Goal: Obtain resource: Download file/media

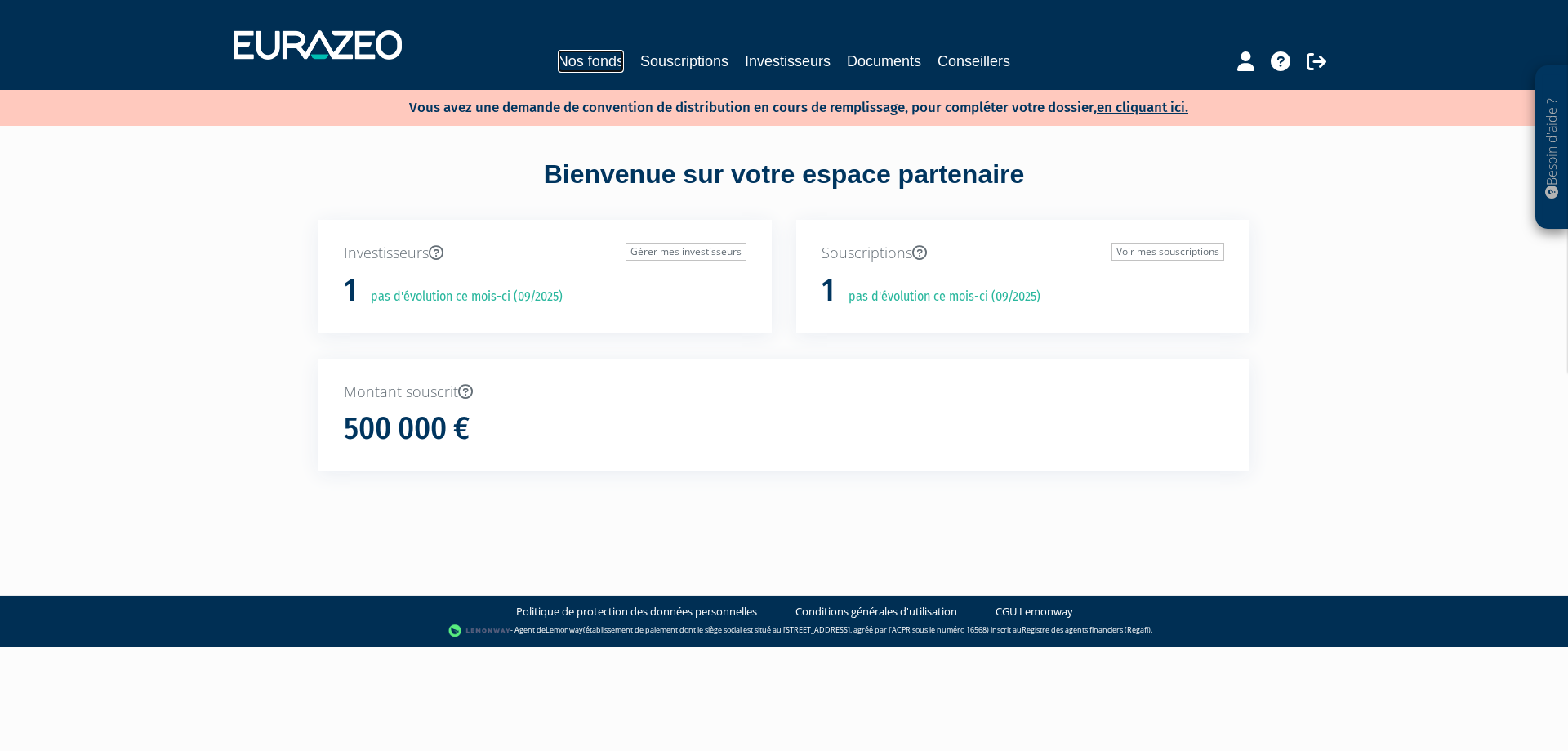
click at [593, 63] on link "Nos fonds" at bounding box center [591, 61] width 66 height 23
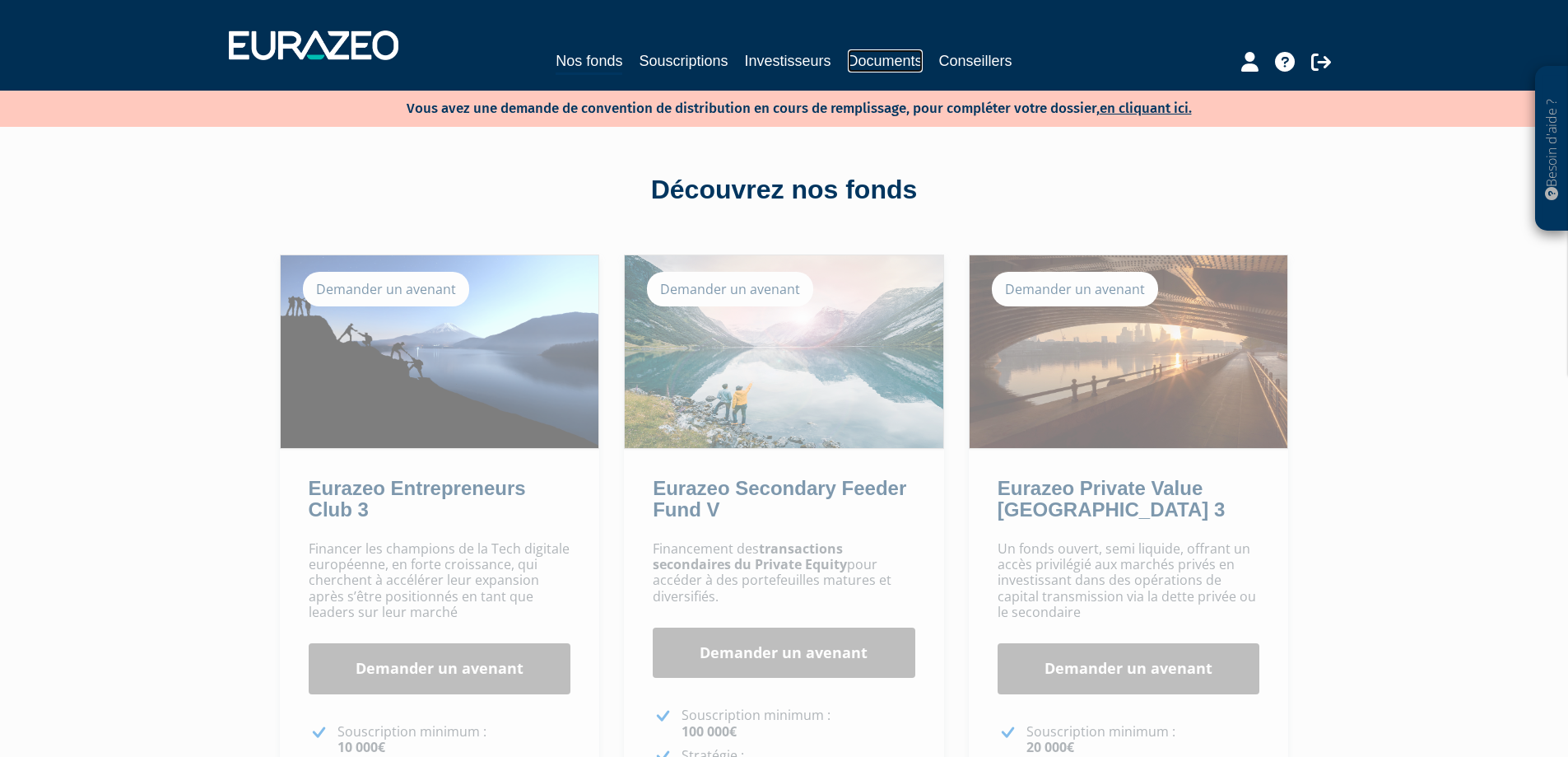
click at [873, 54] on link "Documents" at bounding box center [886, 61] width 75 height 23
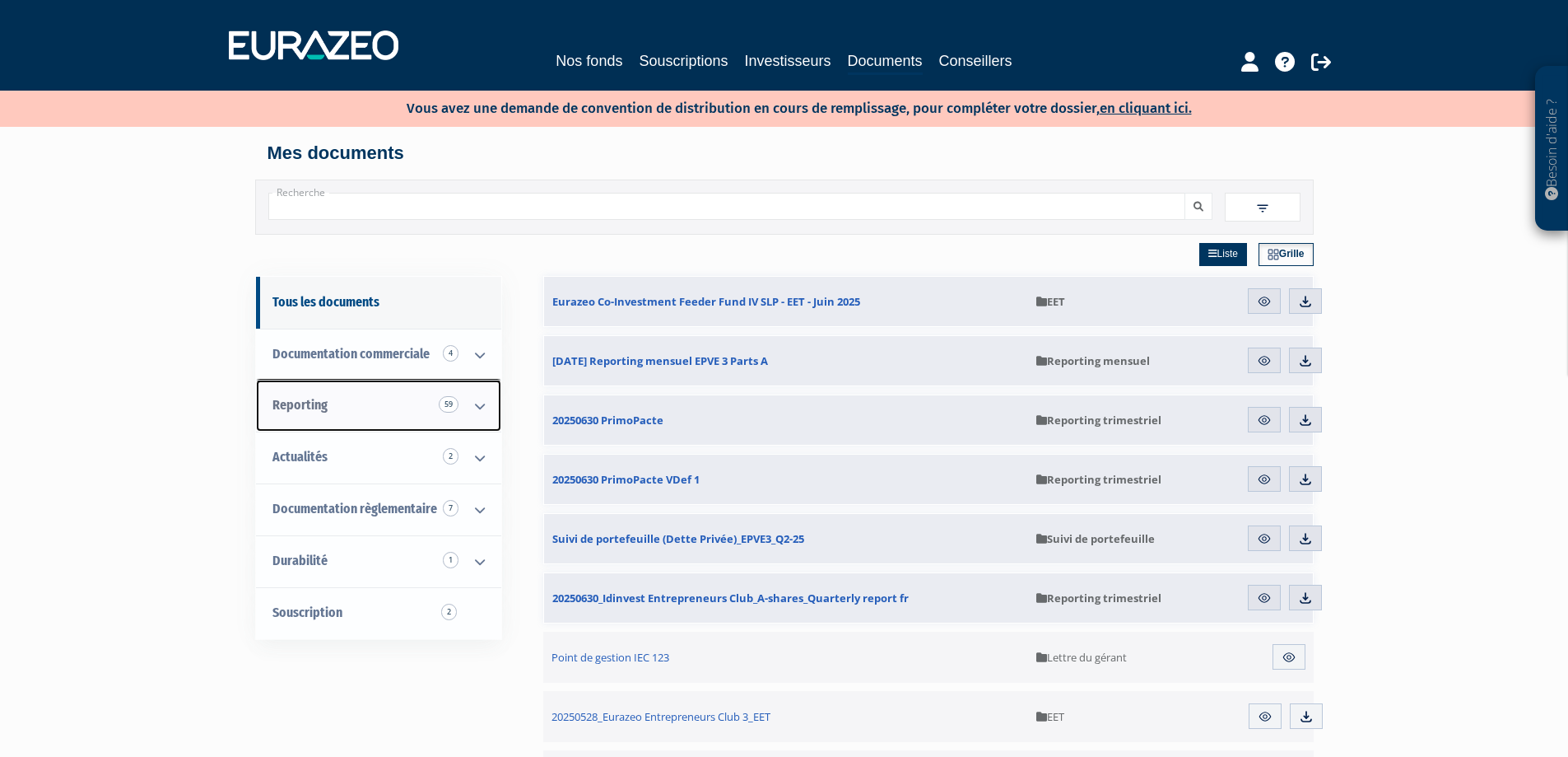
click at [484, 402] on icon at bounding box center [479, 406] width 43 height 51
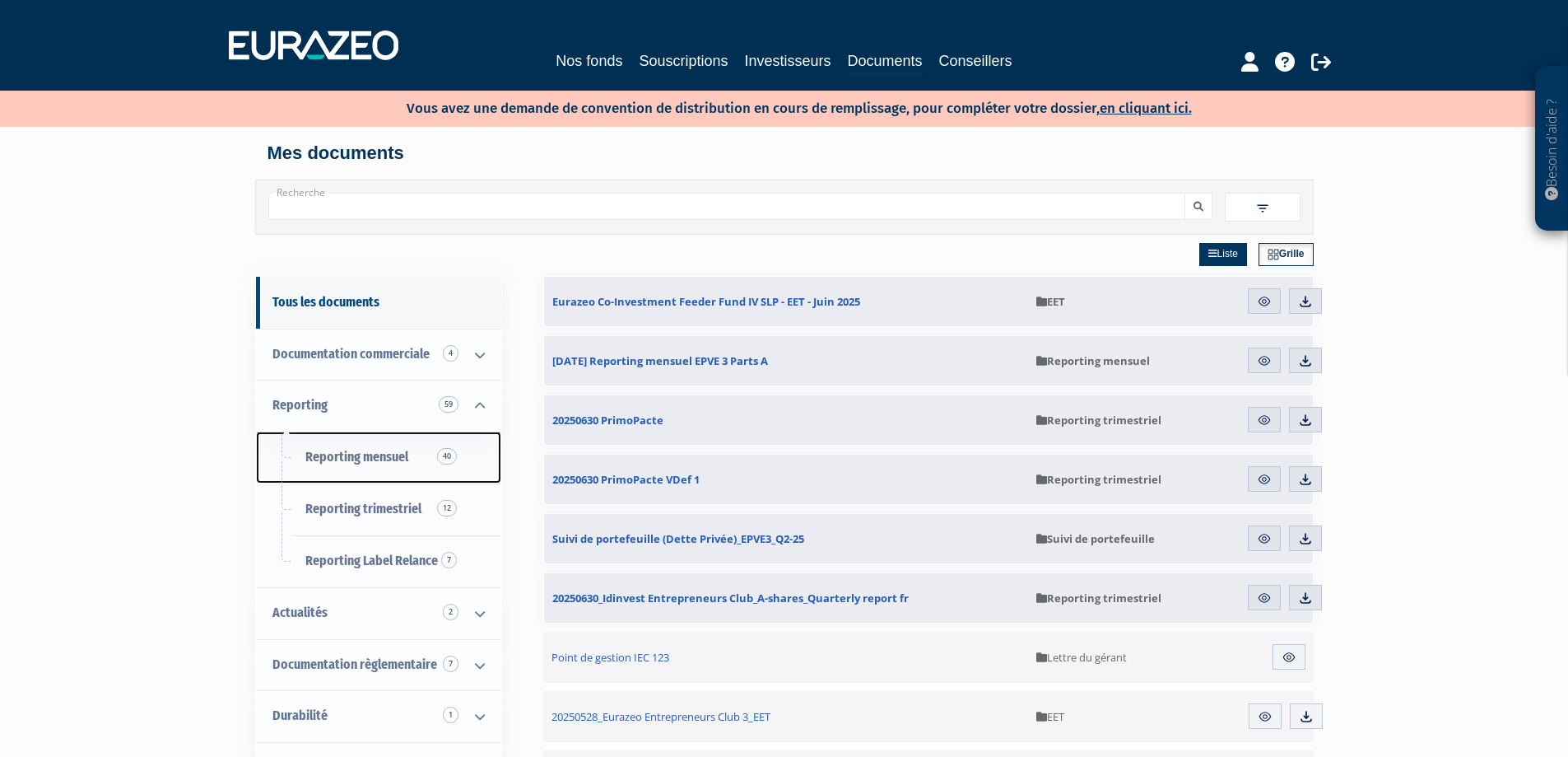
click at [374, 452] on span "Reporting mensuel 40" at bounding box center [356, 457] width 103 height 15
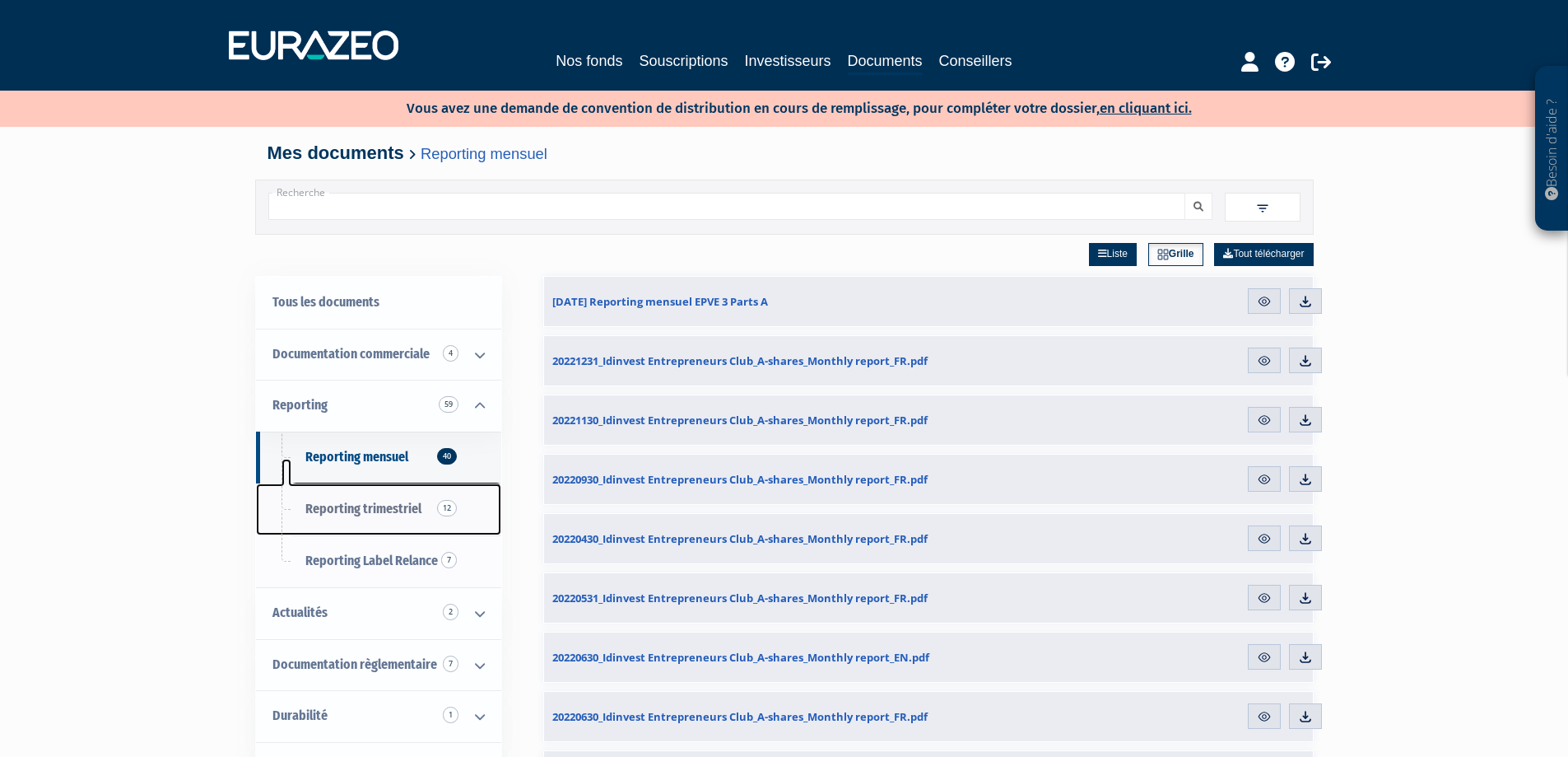
click at [362, 504] on span "Reporting trimestriel 12" at bounding box center [363, 508] width 116 height 15
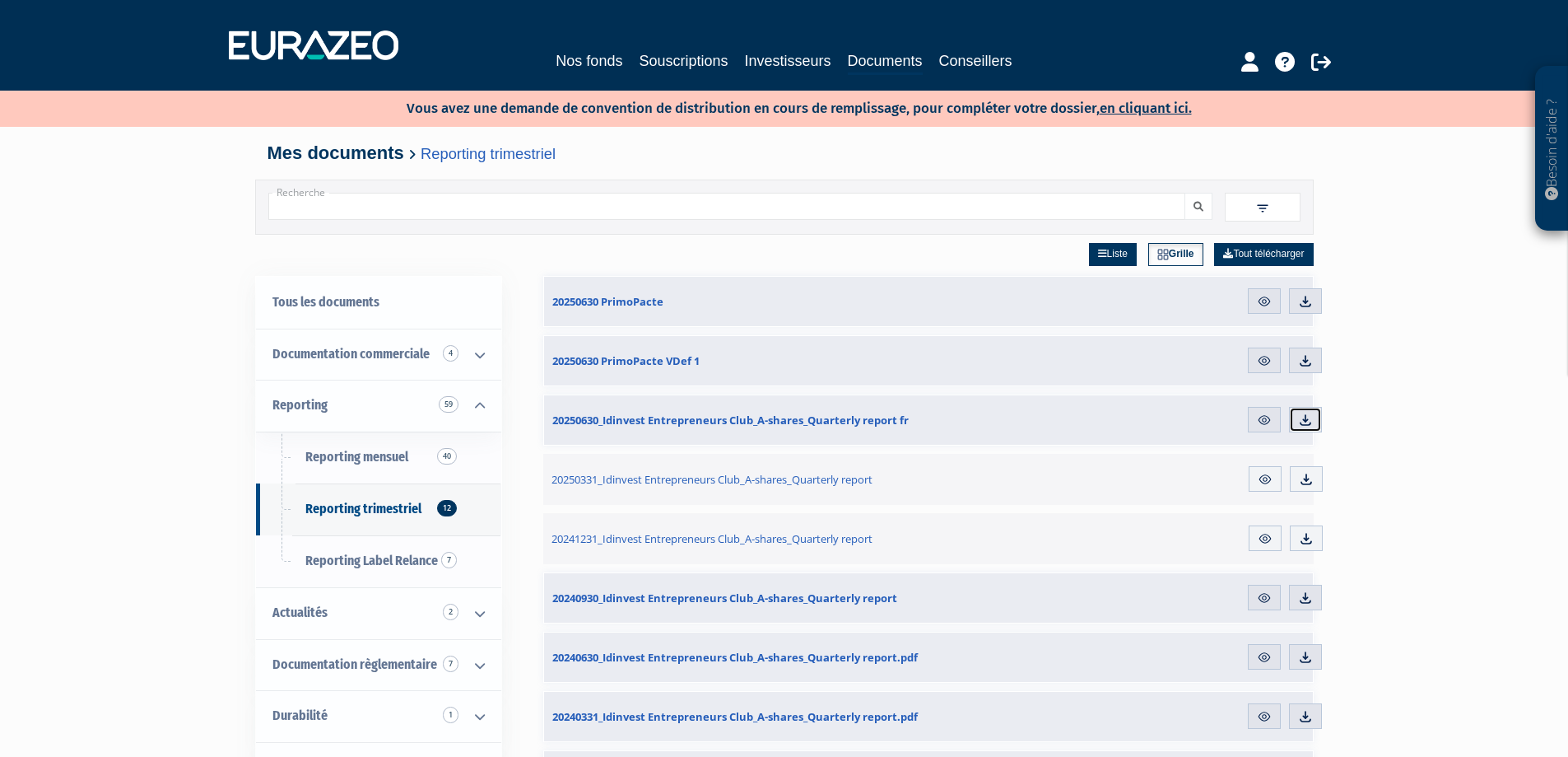
click at [1313, 419] on img at bounding box center [1306, 420] width 15 height 15
